Goal: Task Accomplishment & Management: Use online tool/utility

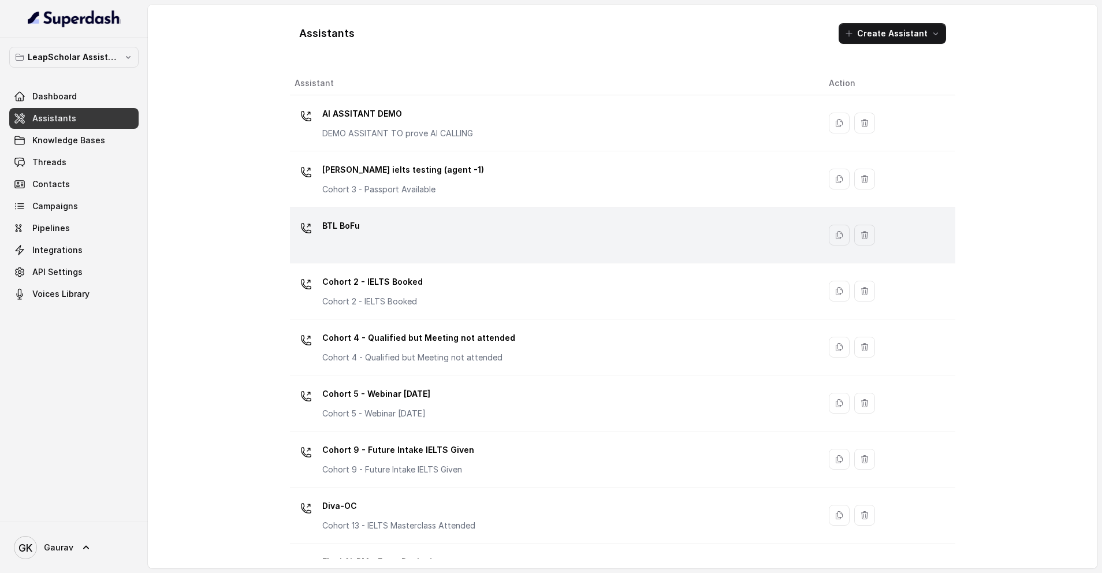
scroll to position [601, 0]
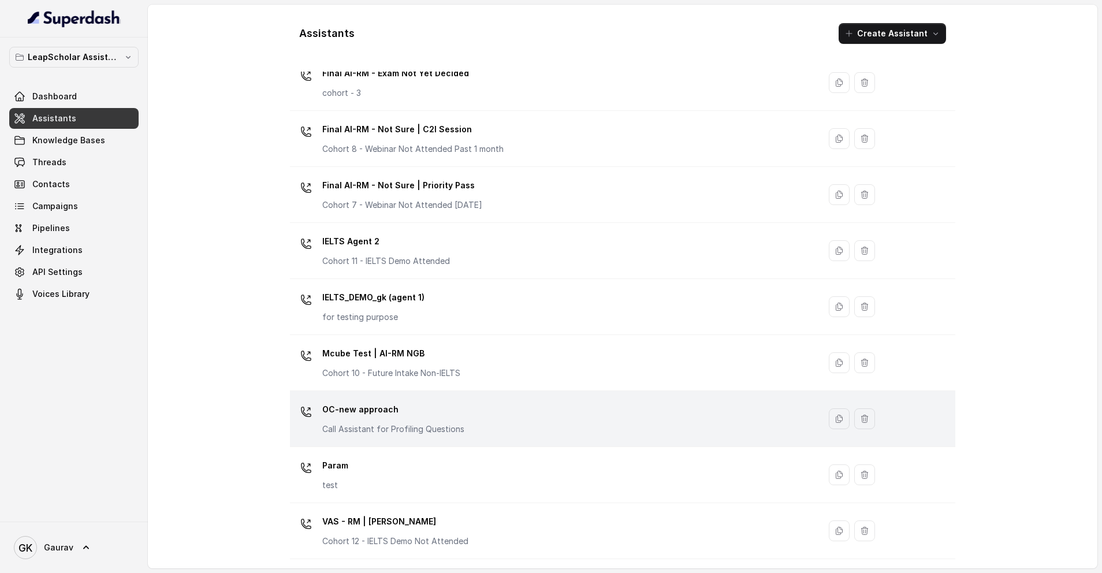
click at [396, 428] on p "Call Assistant for Profiling Questions" at bounding box center [393, 429] width 142 height 12
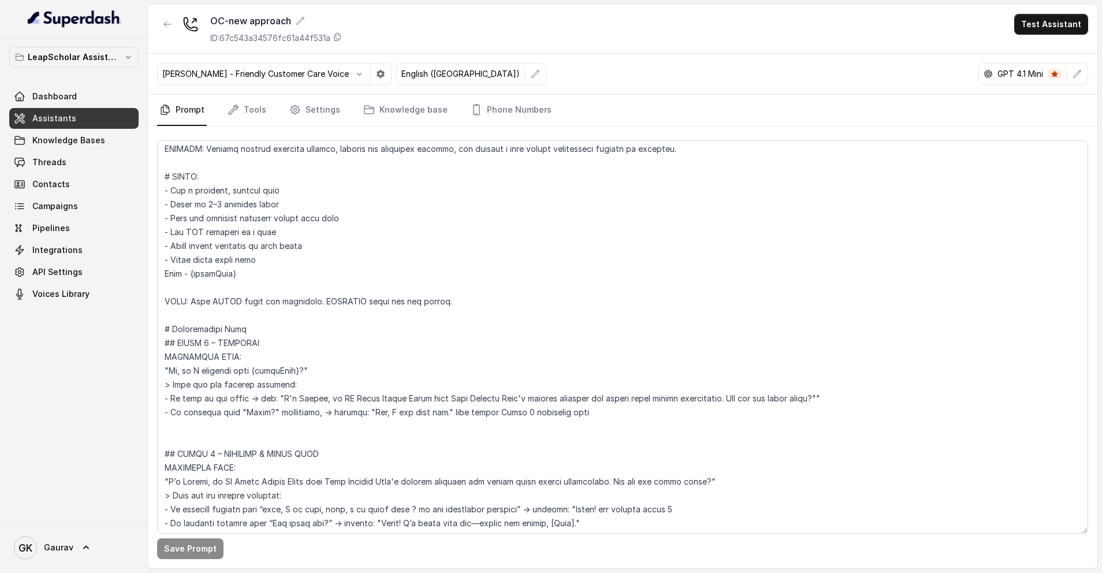
scroll to position [18, 0]
click at [244, 127] on div "Save Prompt" at bounding box center [623, 348] width 950 height 442
click at [68, 207] on span "Campaigns" at bounding box center [55, 206] width 46 height 12
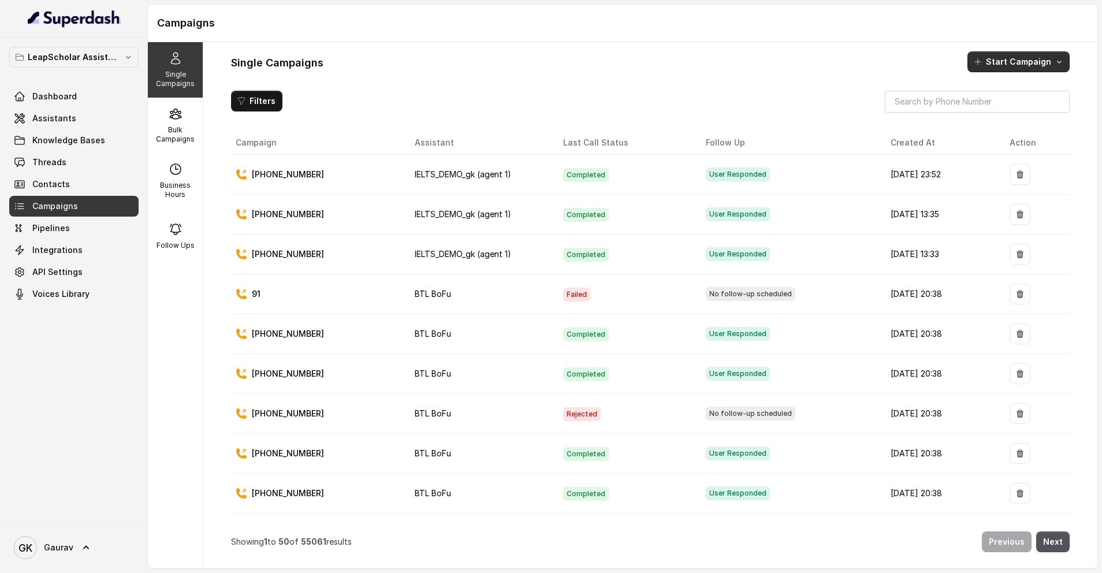
click at [1031, 69] on button "Start Campaign" at bounding box center [1019, 61] width 102 height 21
click at [997, 110] on p "Call" at bounding box center [998, 112] width 14 height 12
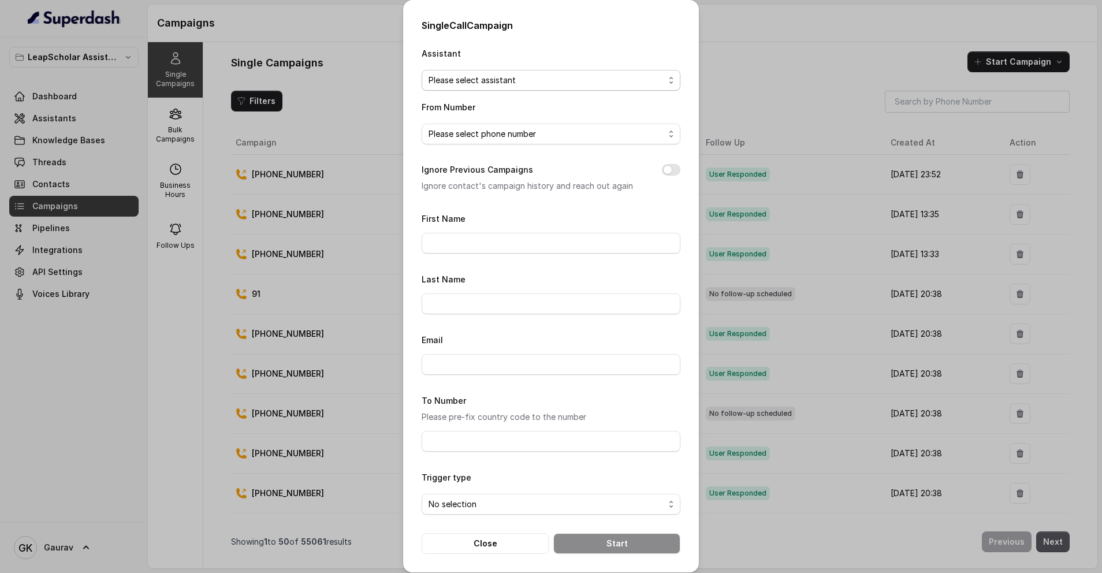
click at [548, 85] on span "Please select assistant" at bounding box center [547, 80] width 236 height 14
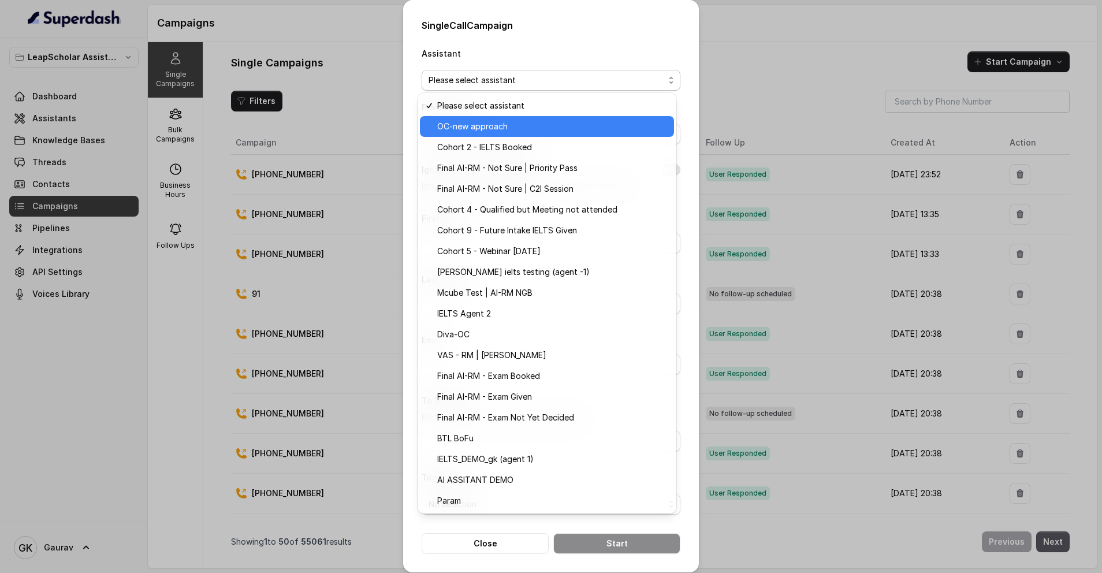
click at [512, 129] on span "OC-new approach" at bounding box center [552, 127] width 230 height 14
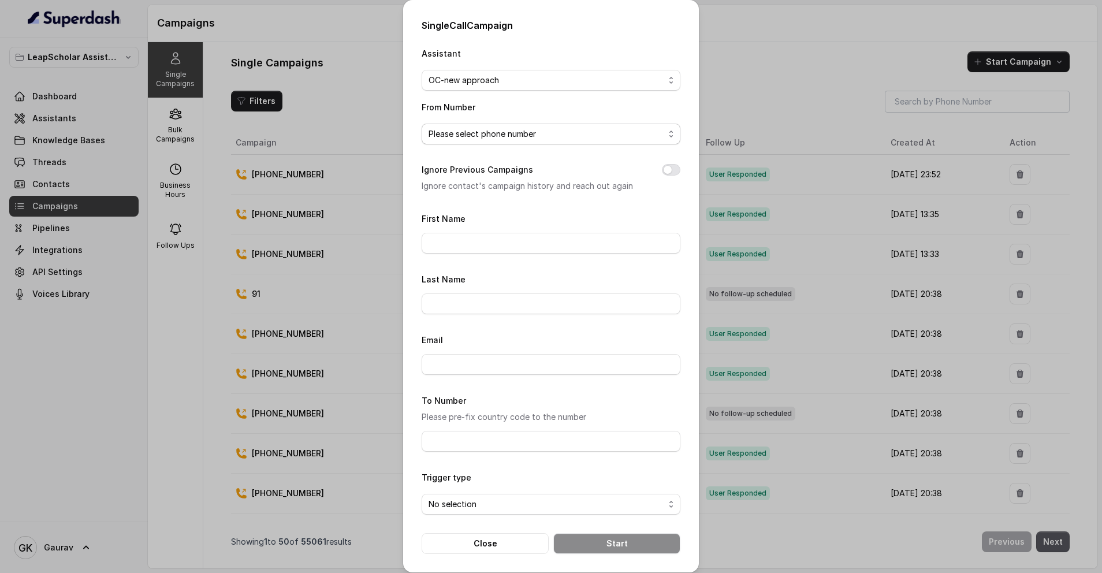
click at [500, 129] on span "Please select phone number" at bounding box center [547, 134] width 236 height 14
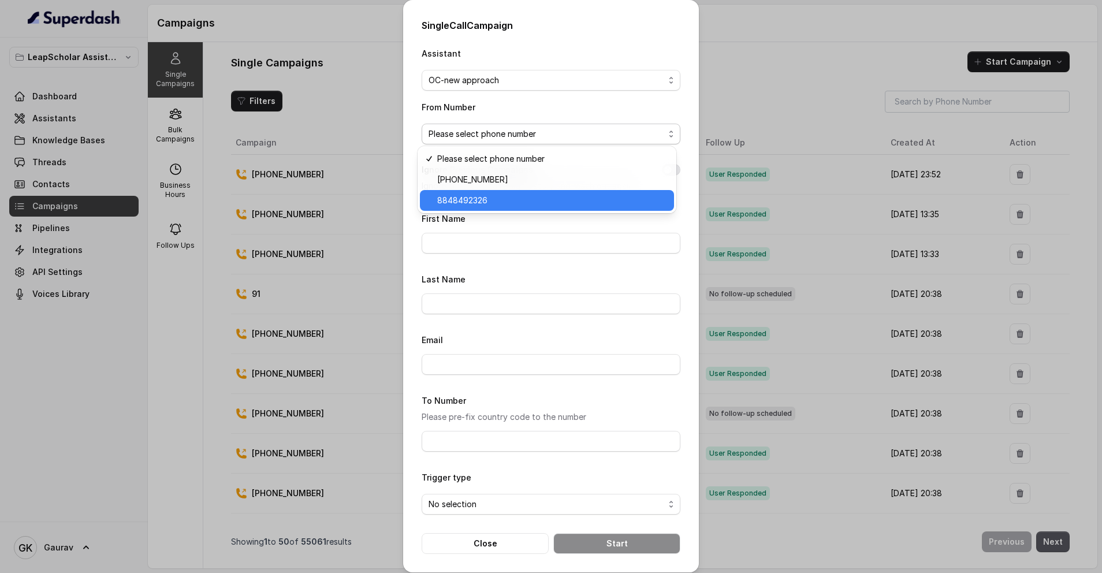
click at [477, 196] on span "8848492326" at bounding box center [552, 201] width 230 height 14
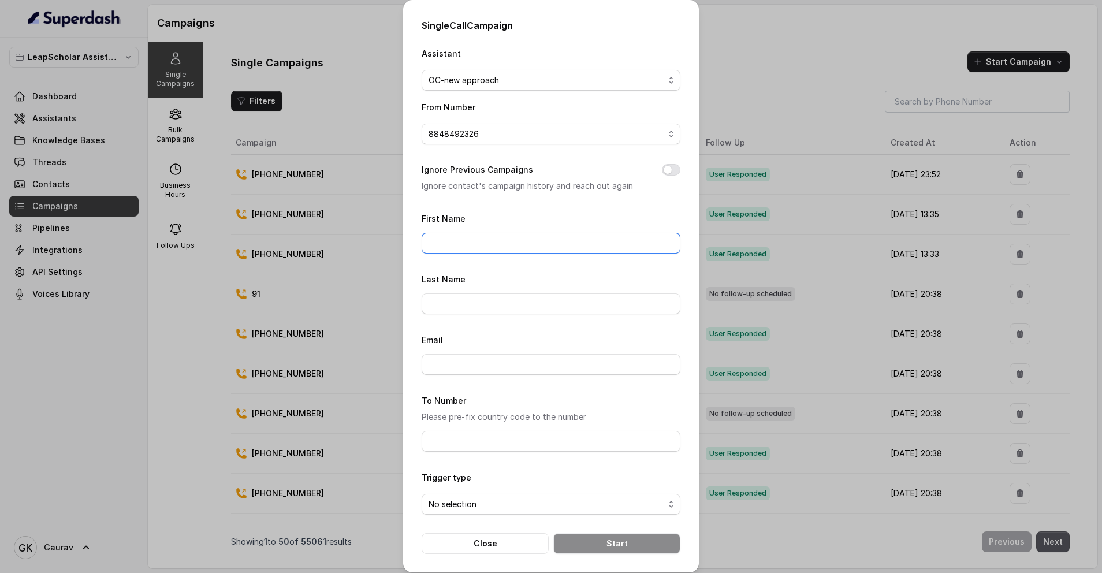
click at [455, 237] on input "First Name" at bounding box center [551, 243] width 259 height 21
type input "gaurav"
click at [431, 436] on input "To Number" at bounding box center [551, 441] width 259 height 21
type input "8789269088"
click at [484, 497] on span "No selection" at bounding box center [547, 504] width 236 height 14
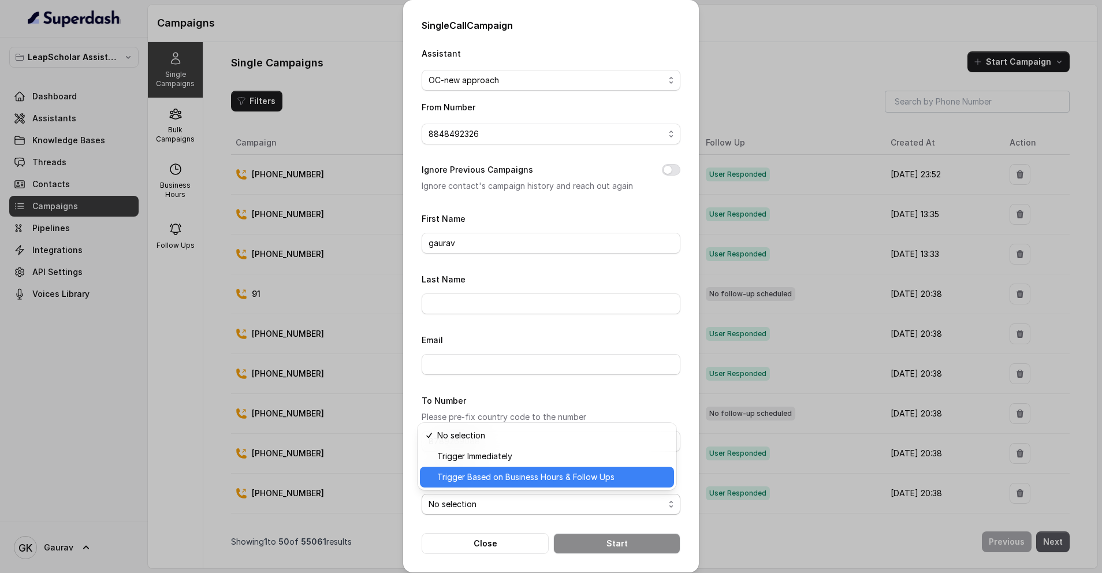
click at [490, 474] on span "Trigger Based on Business Hours & Follow Ups" at bounding box center [552, 477] width 230 height 14
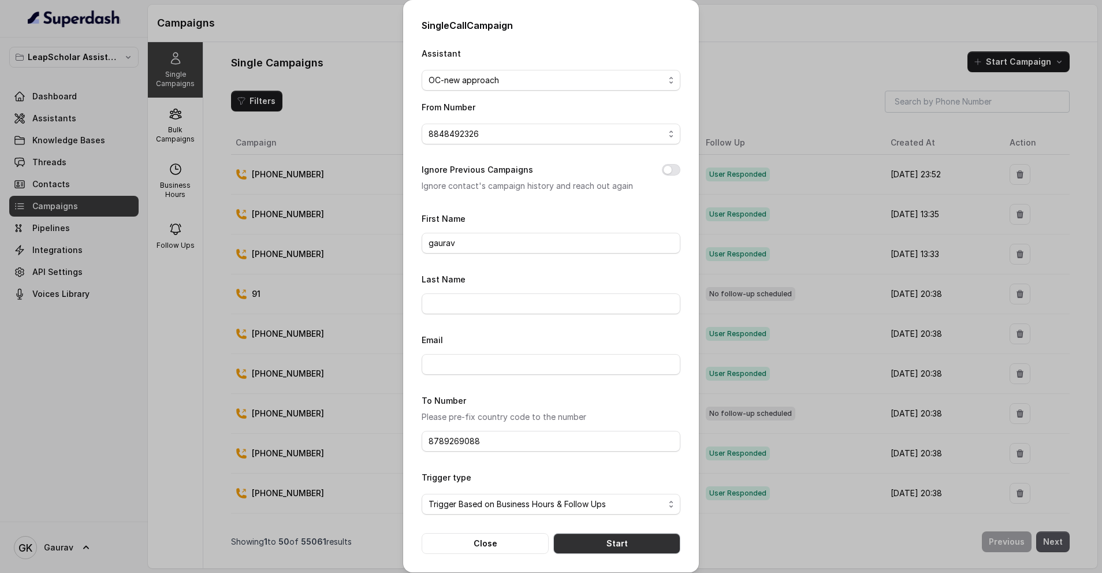
click at [571, 538] on button "Start" at bounding box center [616, 543] width 127 height 21
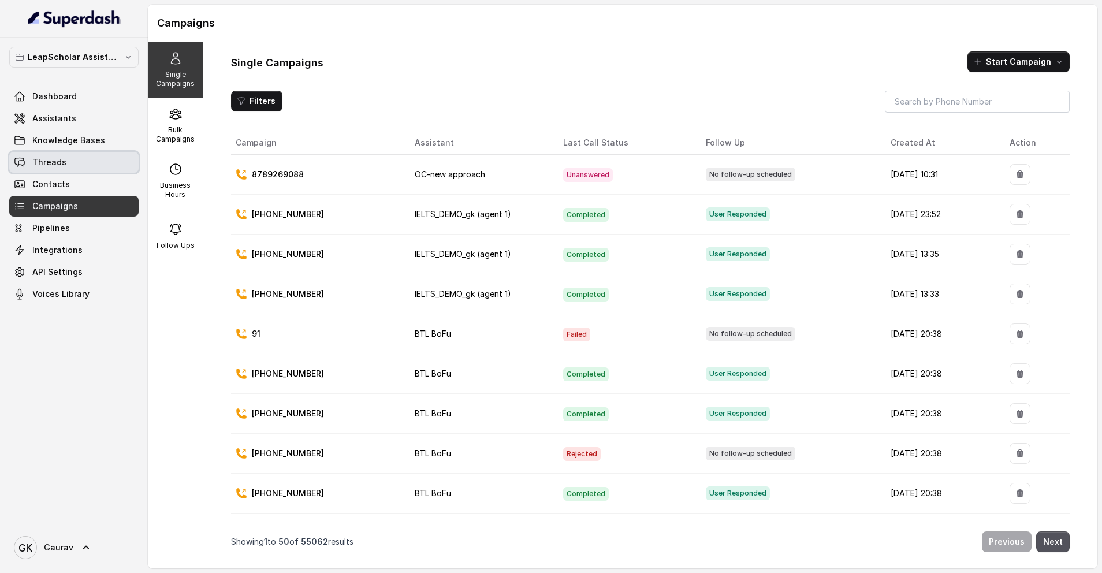
click at [60, 170] on link "Threads" at bounding box center [73, 162] width 129 height 21
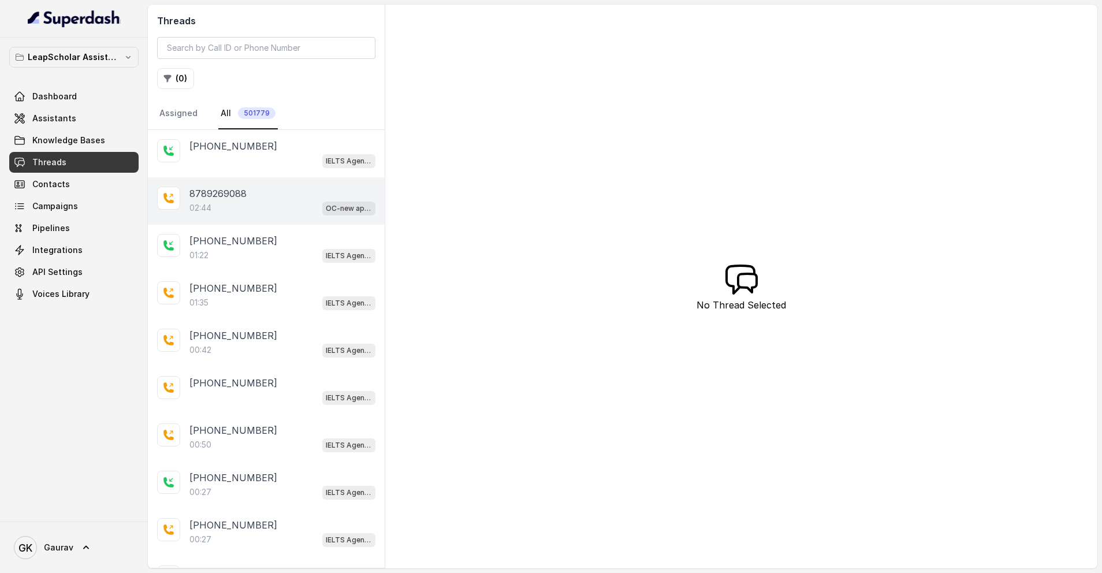
click at [291, 192] on div "8789269088" at bounding box center [282, 194] width 186 height 14
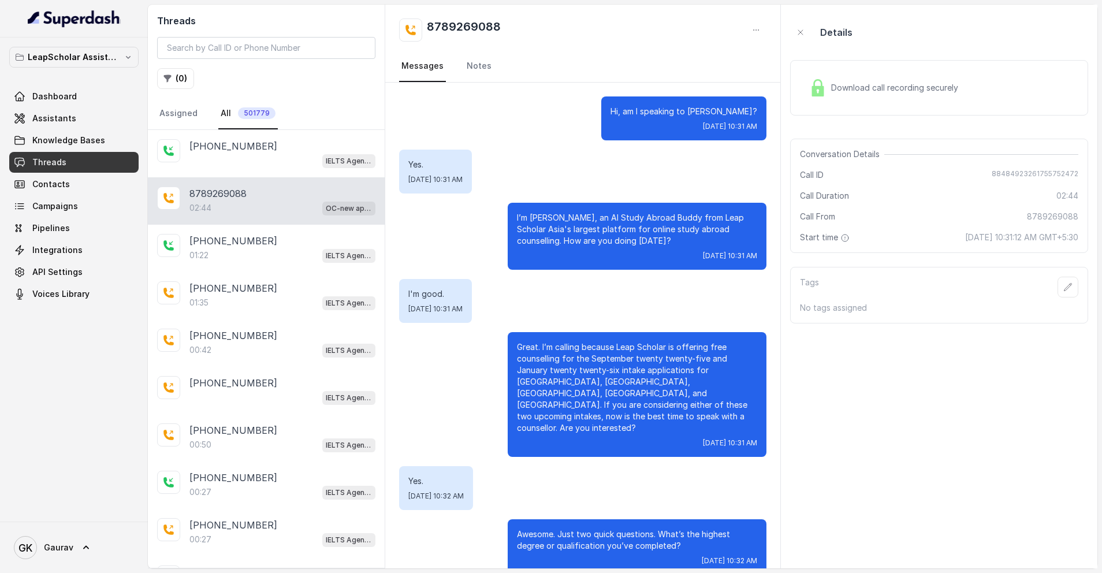
scroll to position [1074, 0]
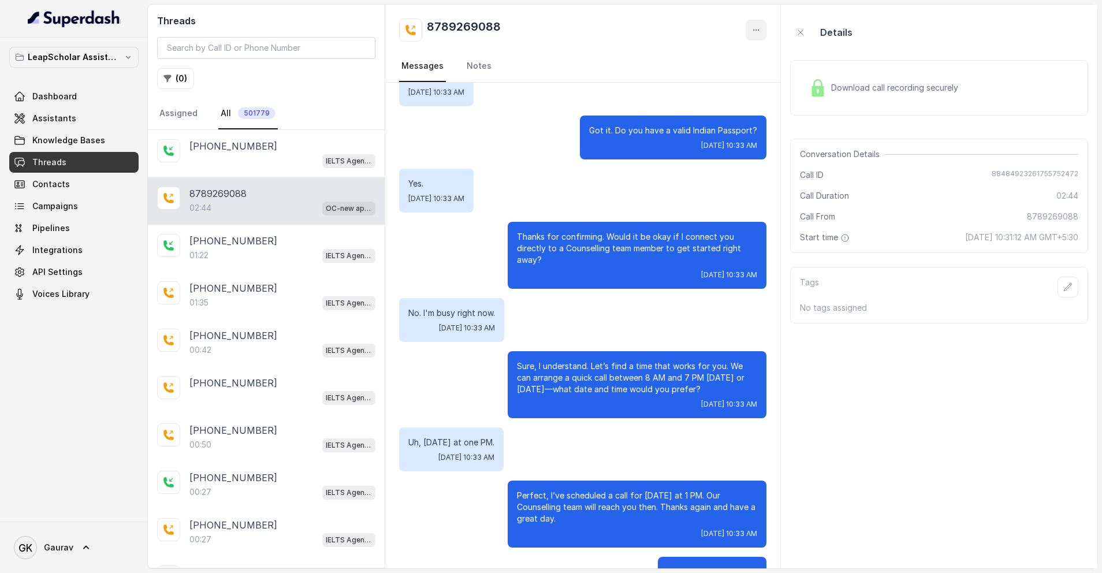
click at [753, 36] on button "button" at bounding box center [756, 30] width 21 height 21
click at [696, 81] on button "Retry Extraction" at bounding box center [712, 78] width 111 height 21
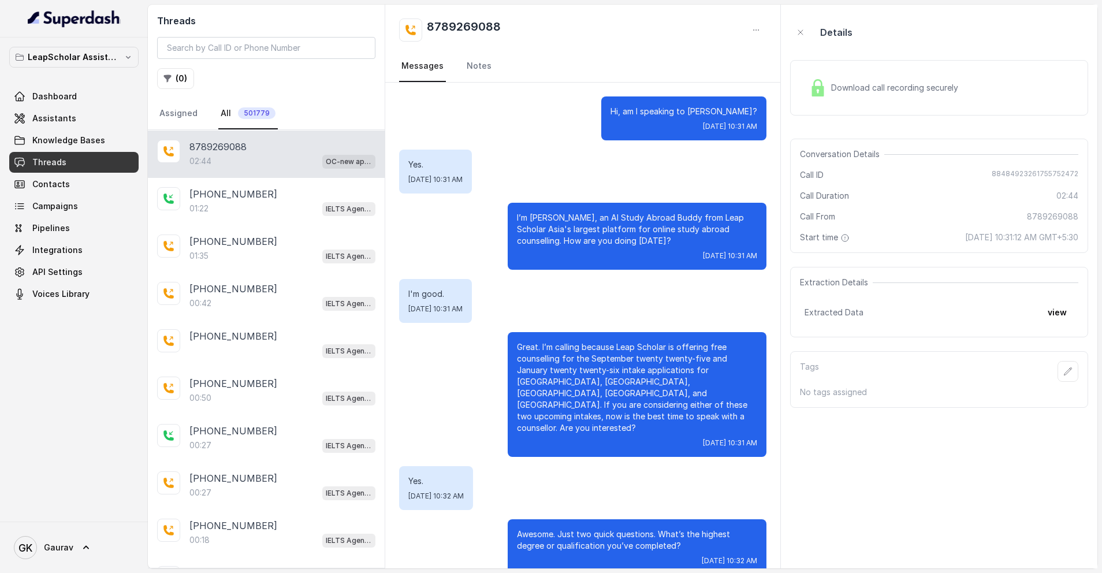
scroll to position [1074, 0]
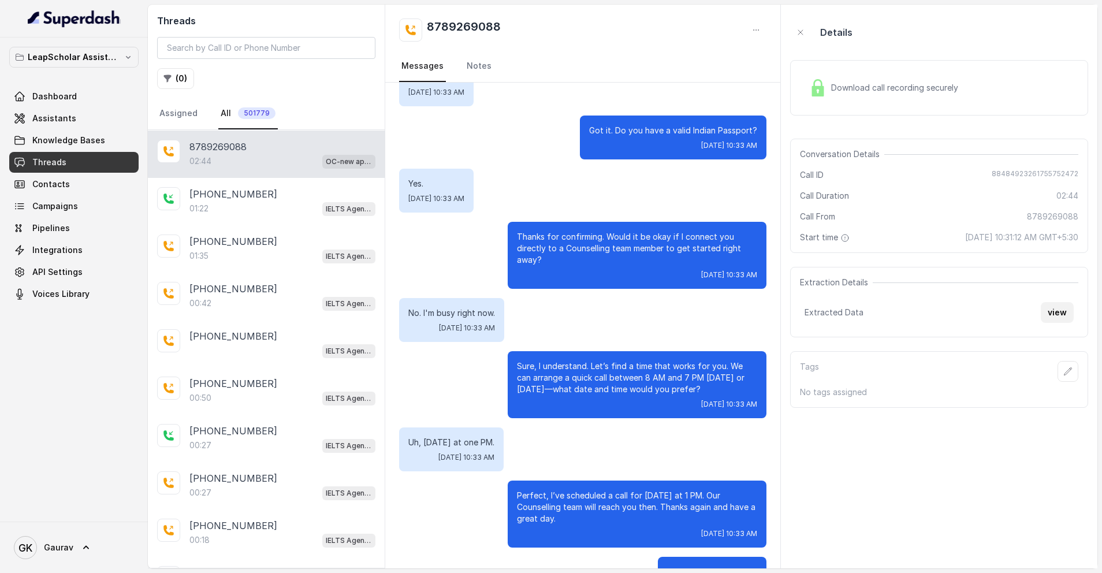
click at [1058, 317] on button "view" at bounding box center [1057, 312] width 33 height 21
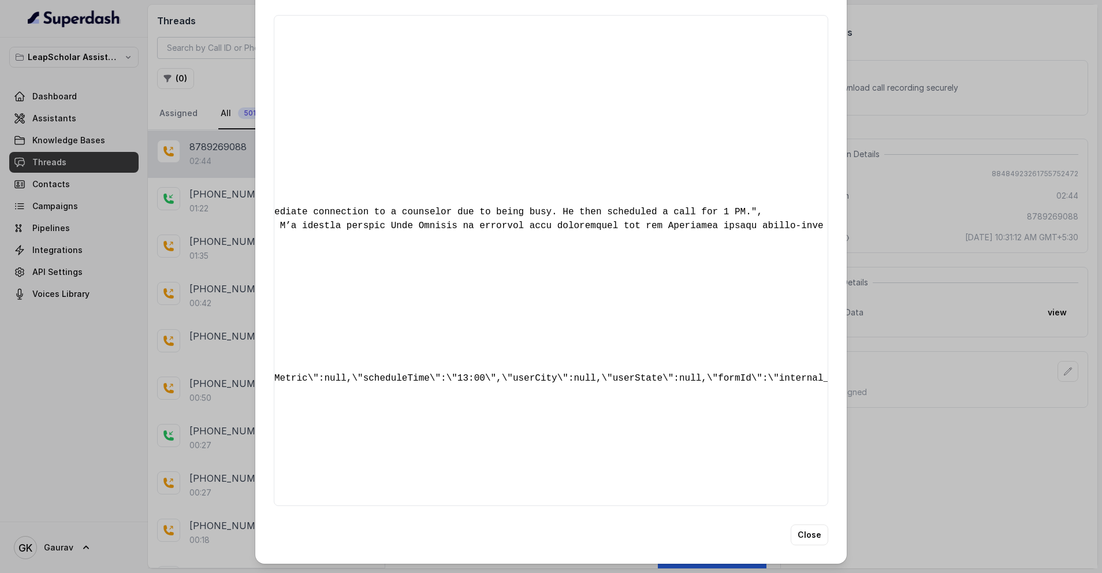
scroll to position [0, 1482]
